Goal: Navigation & Orientation: Find specific page/section

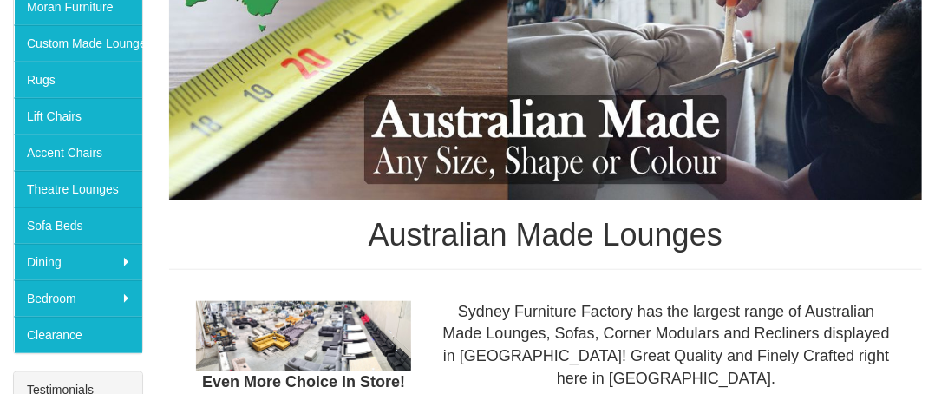
scroll to position [416, 0]
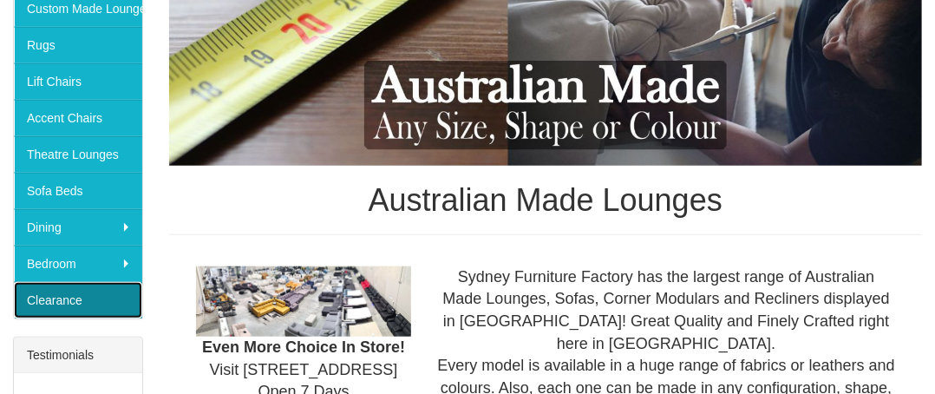
click at [106, 294] on link "Clearance" at bounding box center [78, 300] width 128 height 36
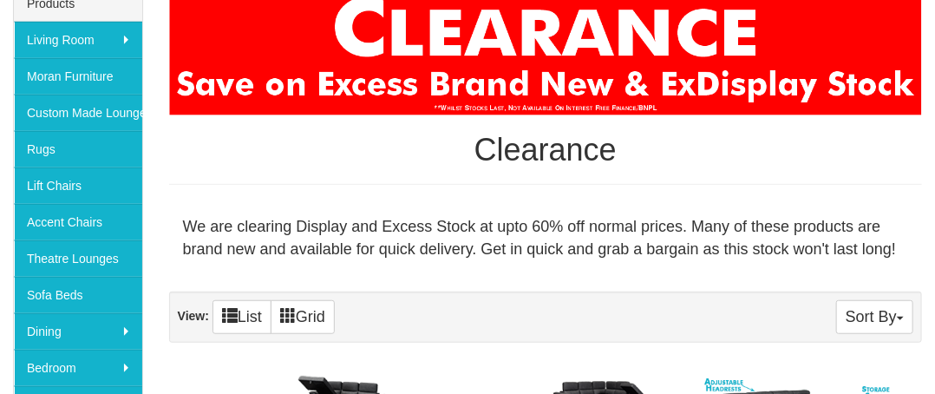
scroll to position [308, 0]
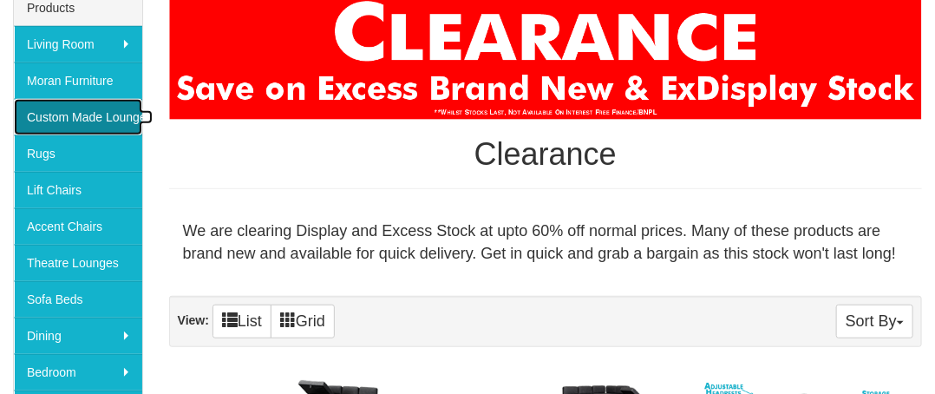
click at [121, 114] on link "Custom Made Lounges" at bounding box center [78, 117] width 128 height 36
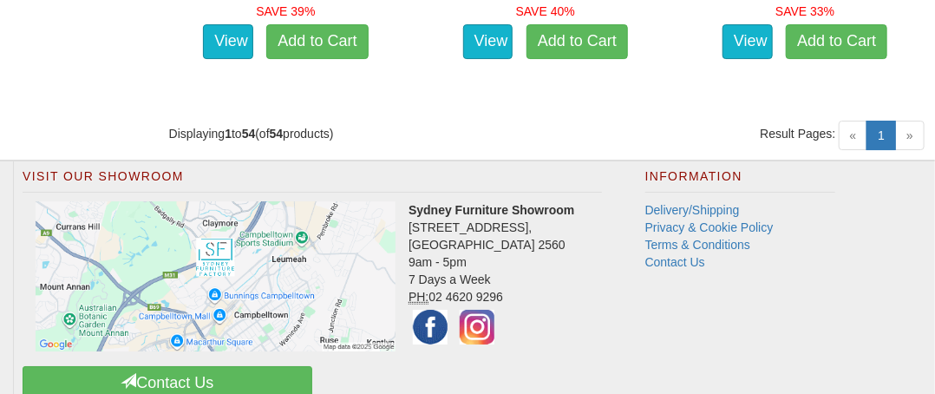
scroll to position [6823, 0]
